Goal: Transaction & Acquisition: Book appointment/travel/reservation

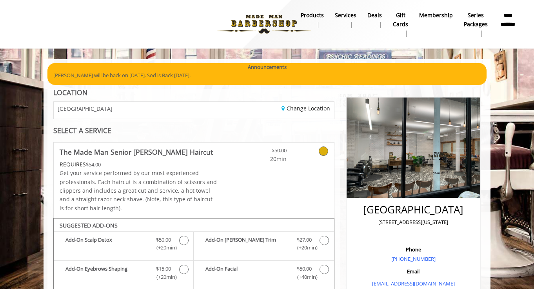
scroll to position [347, 0]
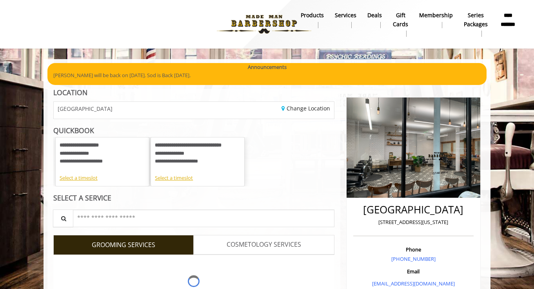
scroll to position [347, 0]
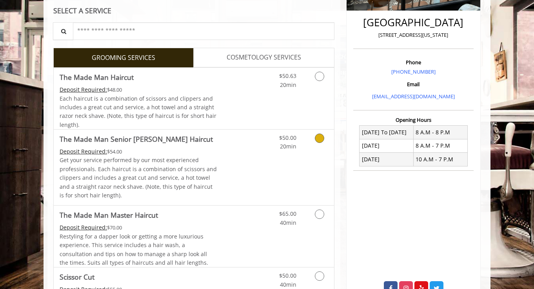
click at [276, 154] on div "$50.00 20min" at bounding box center [299, 168] width 70 height 76
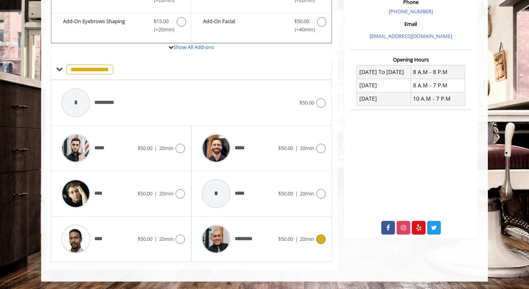
click at [243, 227] on span "*********" at bounding box center [229, 239] width 62 height 37
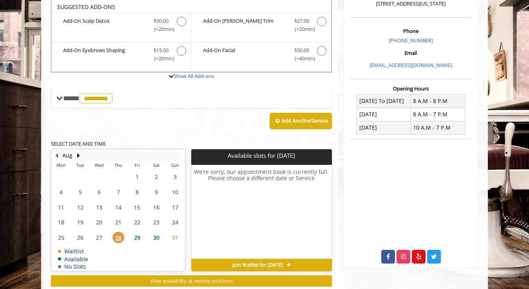
click at [137, 239] on span "29" at bounding box center [137, 237] width 12 height 11
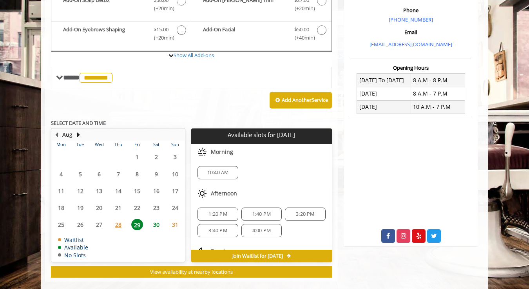
scroll to position [251, 0]
